Goal: Task Accomplishment & Management: Manage account settings

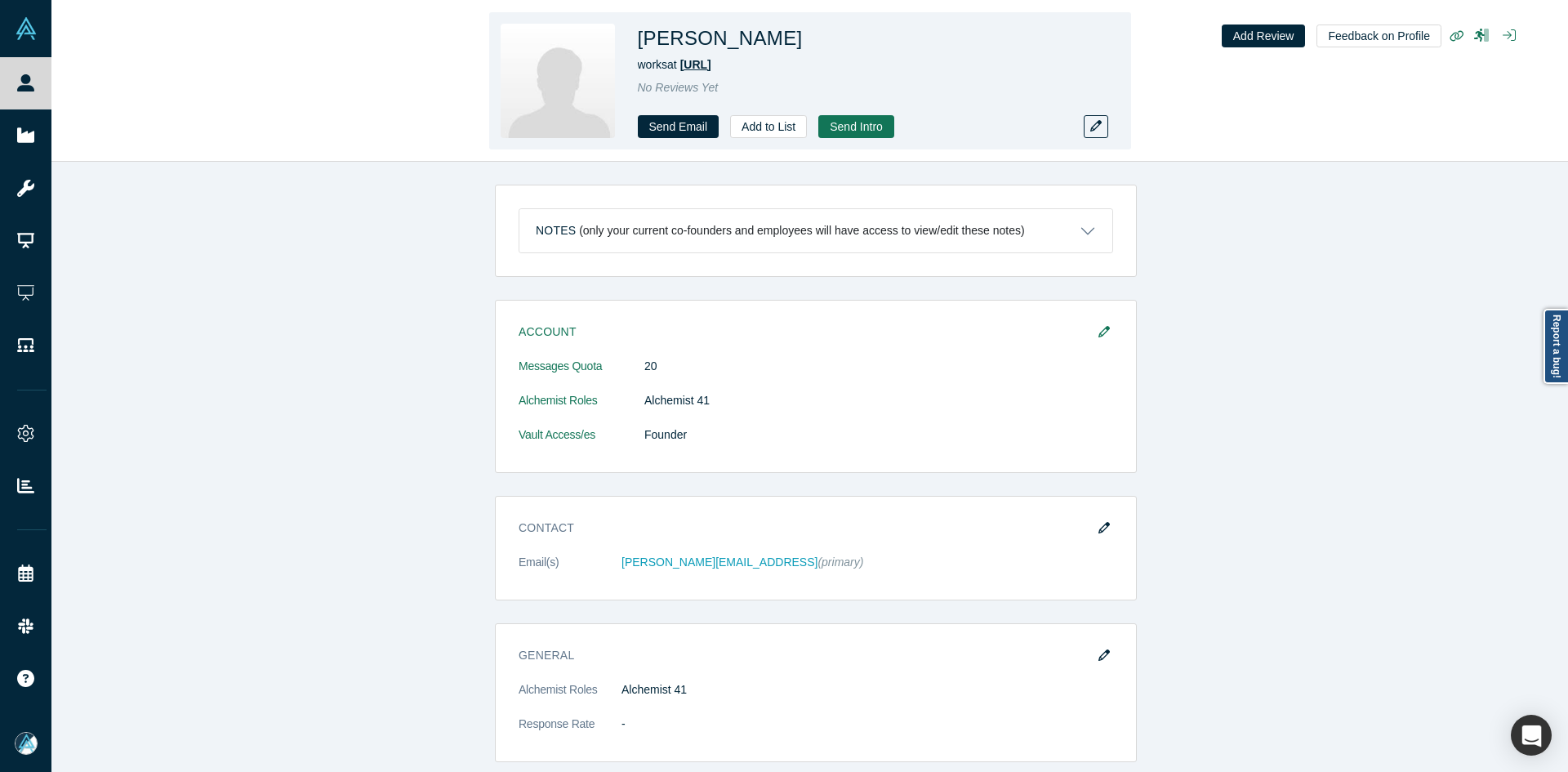
copy span "[URL]"
drag, startPoint x: 735, startPoint y: 65, endPoint x: 685, endPoint y: 67, distance: 50.0
click at [685, 67] on div "works at [GEOGRAPHIC_DATA]" at bounding box center [866, 65] width 457 height 18
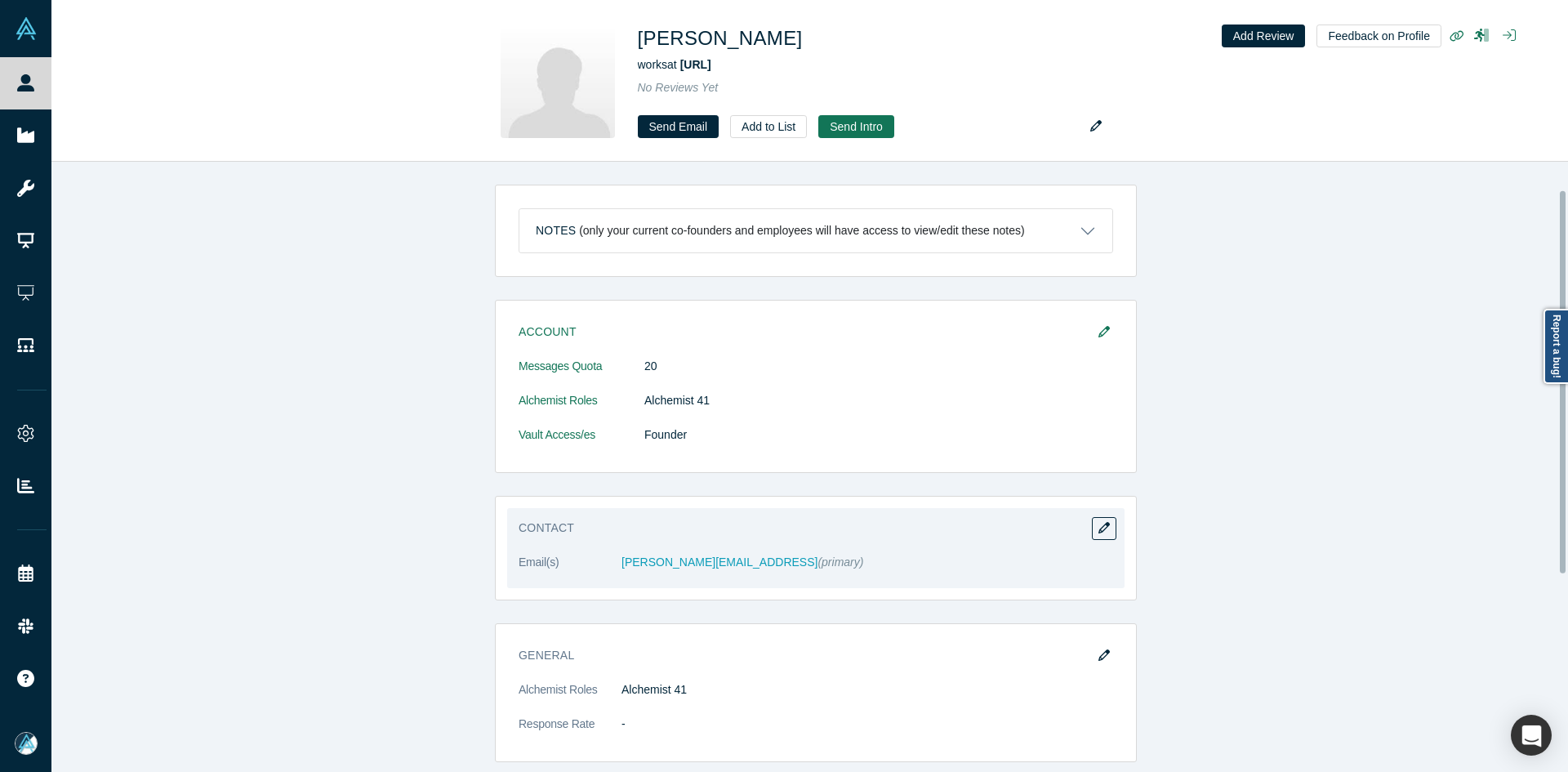
scroll to position [82, 0]
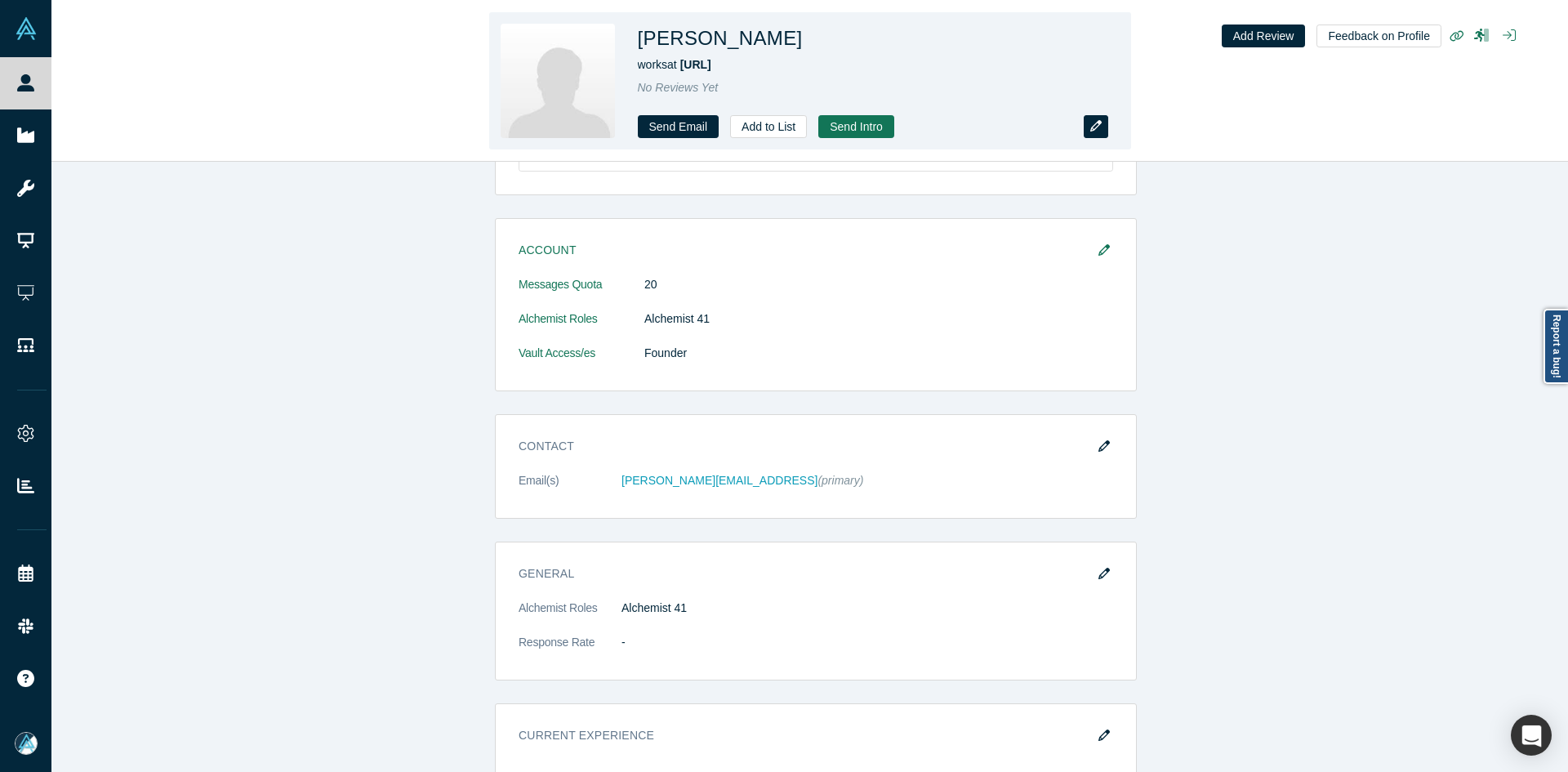
click at [1099, 126] on icon "button" at bounding box center [1096, 125] width 11 height 11
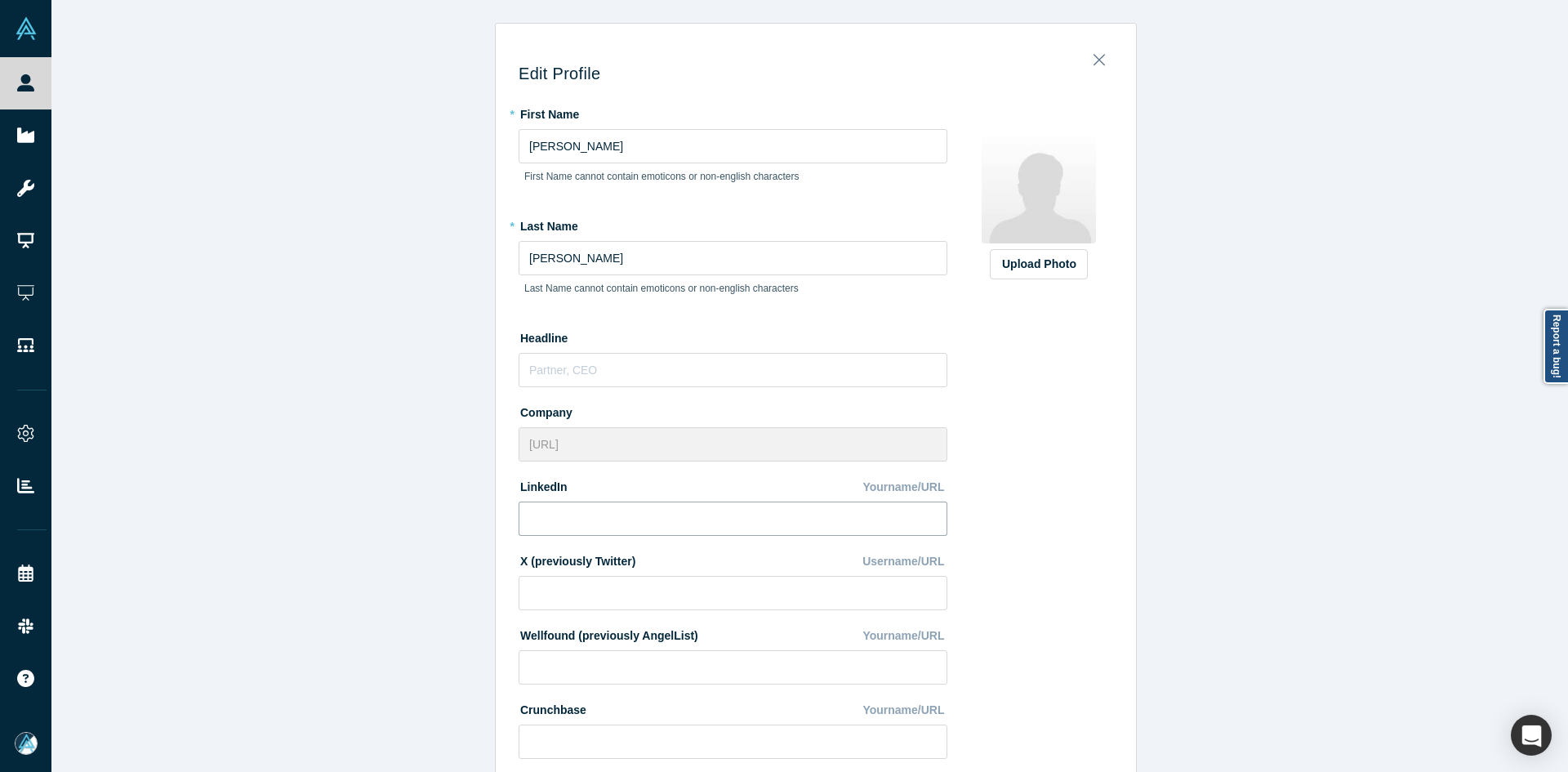
click at [583, 532] on input at bounding box center [733, 518] width 429 height 34
paste input "[URL][DOMAIN_NAME]"
type input "[URL][DOMAIN_NAME]"
click at [1034, 265] on div "Upload Photo" at bounding box center [1039, 264] width 74 height 18
click at [0, 0] on input "Upload Photo" at bounding box center [0, 0] width 0 height 0
